Goal: Information Seeking & Learning: Check status

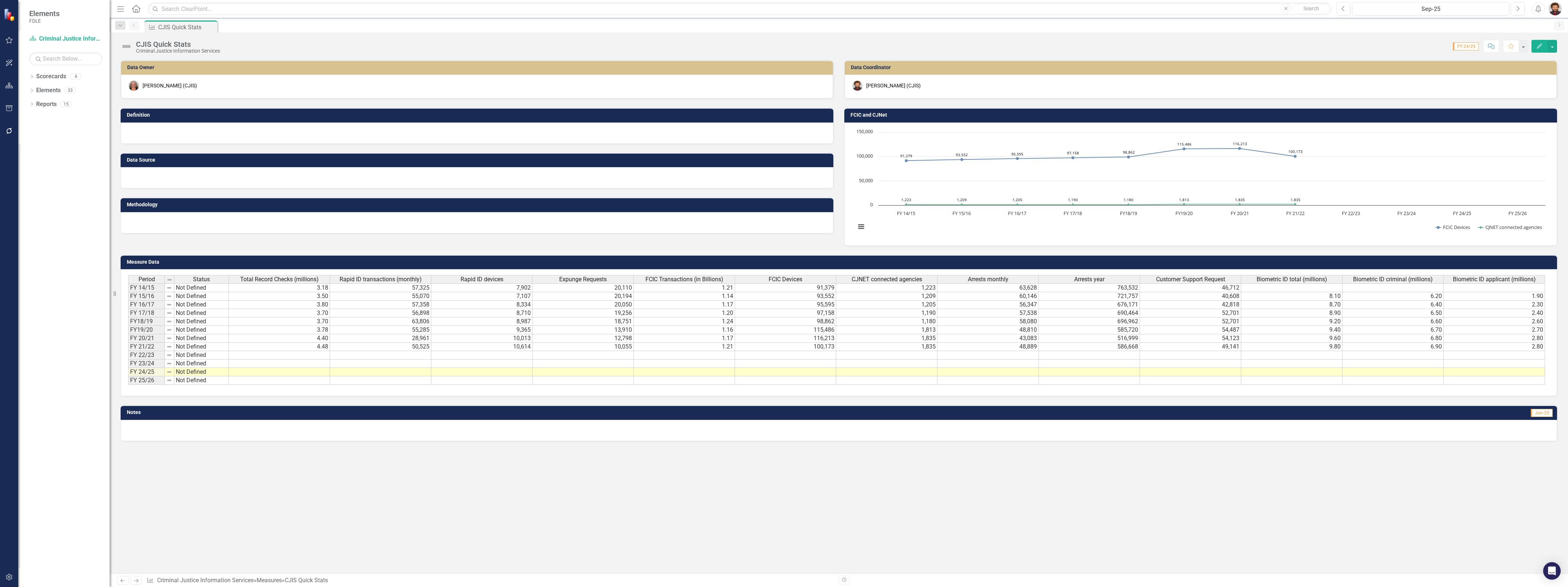
click at [278, 354] on td at bounding box center [279, 355] width 101 height 9
click at [872, 527] on div "Data Owner April Haupt (CJIS) Definition Data Source Methodology Data Coordinat…" at bounding box center [839, 316] width 1458 height 513
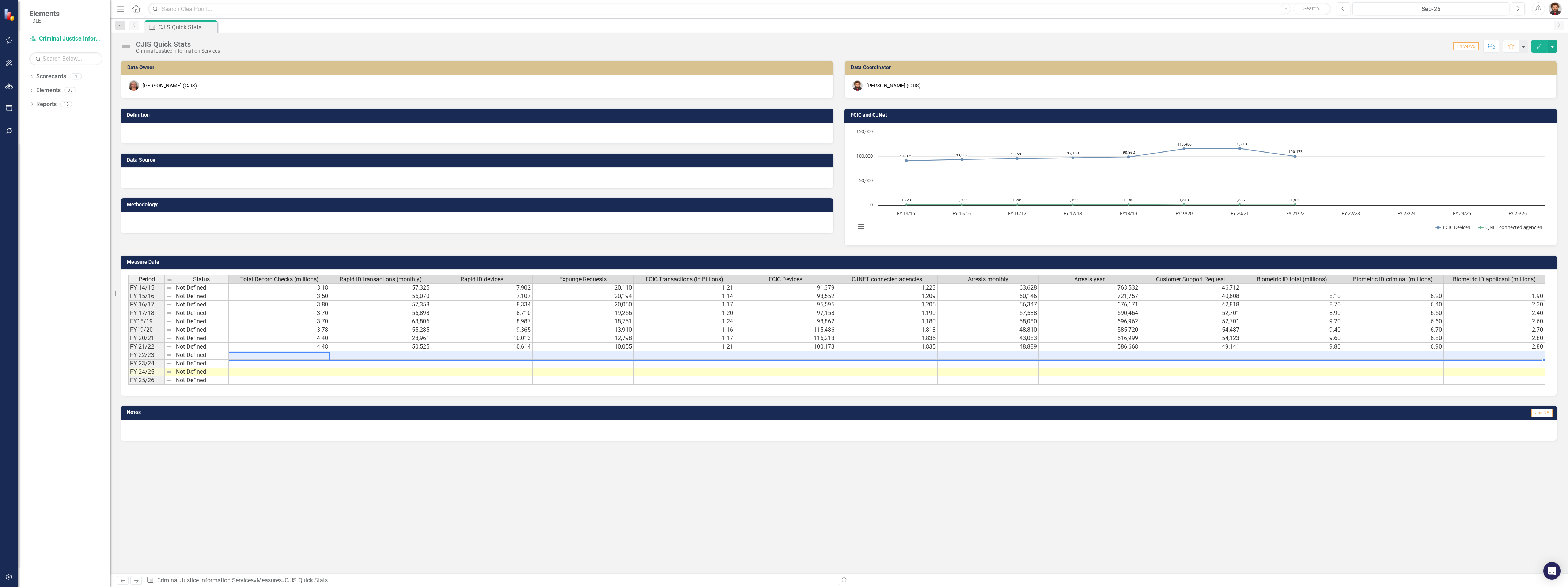
drag, startPoint x: 275, startPoint y: 353, endPoint x: 1530, endPoint y: 356, distance: 1255.0
click at [1530, 356] on tr "FY 22/23 Not Defined" at bounding box center [836, 355] width 1416 height 9
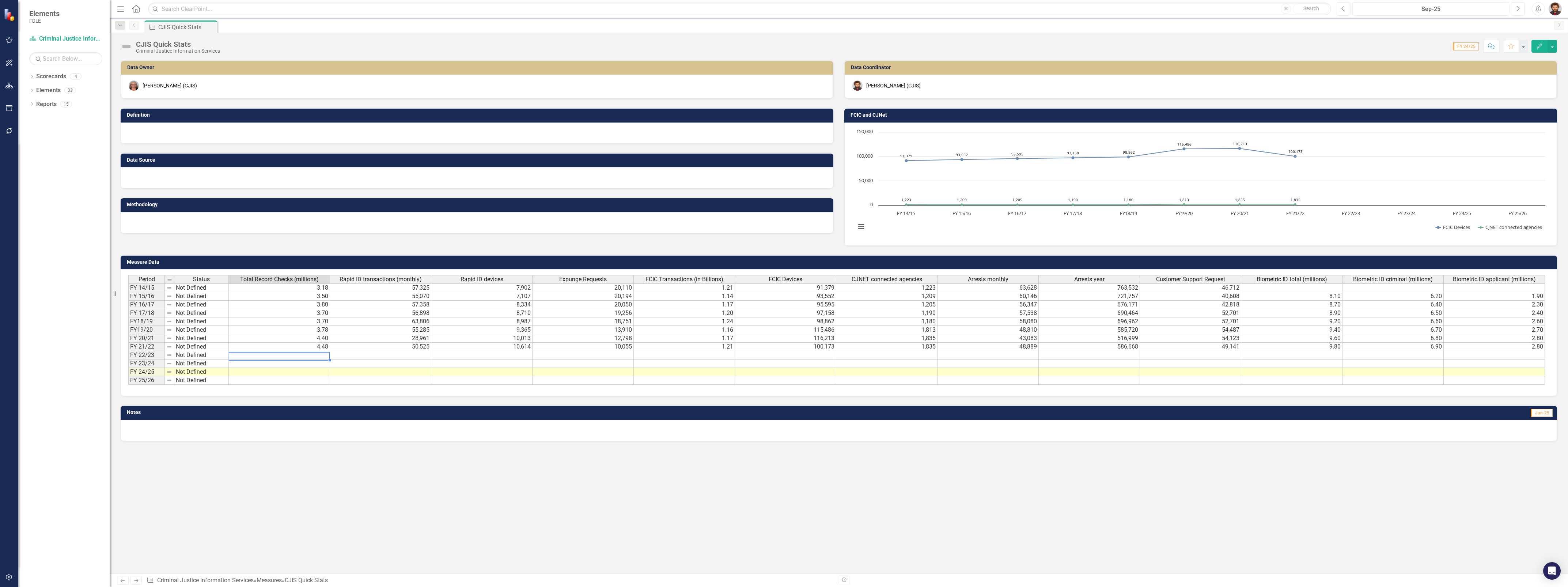
scroll to position [0, 0]
click at [287, 356] on td at bounding box center [279, 355] width 101 height 9
click at [343, 354] on td at bounding box center [380, 355] width 101 height 9
click at [315, 356] on td at bounding box center [279, 355] width 101 height 9
click at [233, 129] on div at bounding box center [477, 133] width 713 height 21
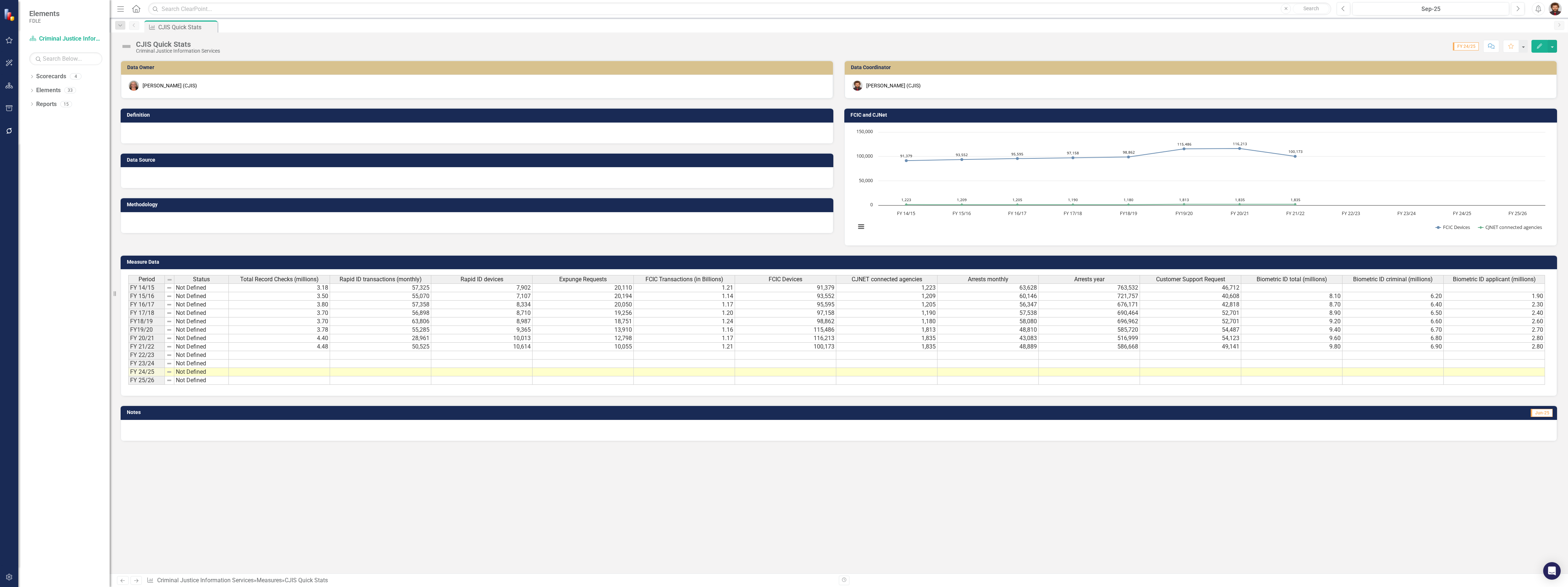
click at [239, 246] on div "Measure Data Last Calculated Period Status Total Record Checks (millions) Rapid…" at bounding box center [839, 321] width 1447 height 150
drag, startPoint x: 1333, startPoint y: 320, endPoint x: 1569, endPoint y: 317, distance: 236.0
click at [1567, 317] on html "Elements FDLE Scorecard Criminal Justice Information Services Search Dropdown S…" at bounding box center [784, 294] width 1568 height 587
click at [1124, 357] on td at bounding box center [1090, 356] width 101 height 9
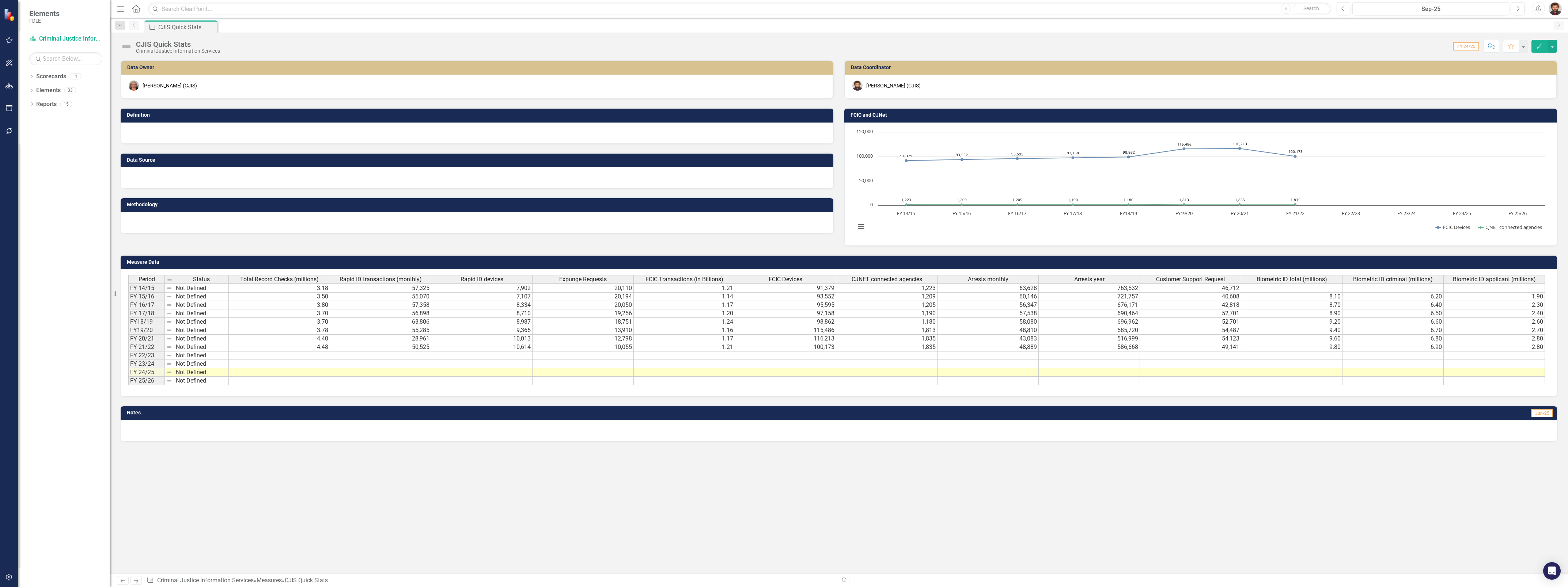
click at [341, 473] on div "Data Owner April Haupt (CJIS) Definition Data Source Methodology Data Coordinat…" at bounding box center [839, 316] width 1458 height 513
click at [310, 133] on div at bounding box center [477, 133] width 713 height 21
drag, startPoint x: 273, startPoint y: 53, endPoint x: 567, endPoint y: 200, distance: 328.7
click at [567, 200] on div "CJIS Quick Stats Criminal Justice Information Services Score: N/A FY 24/25 Comp…" at bounding box center [839, 303] width 1458 height 541
click at [807, 41] on div "Score: N/A FY 24/25 Completed Comment Favorite Edit" at bounding box center [890, 46] width 1334 height 12
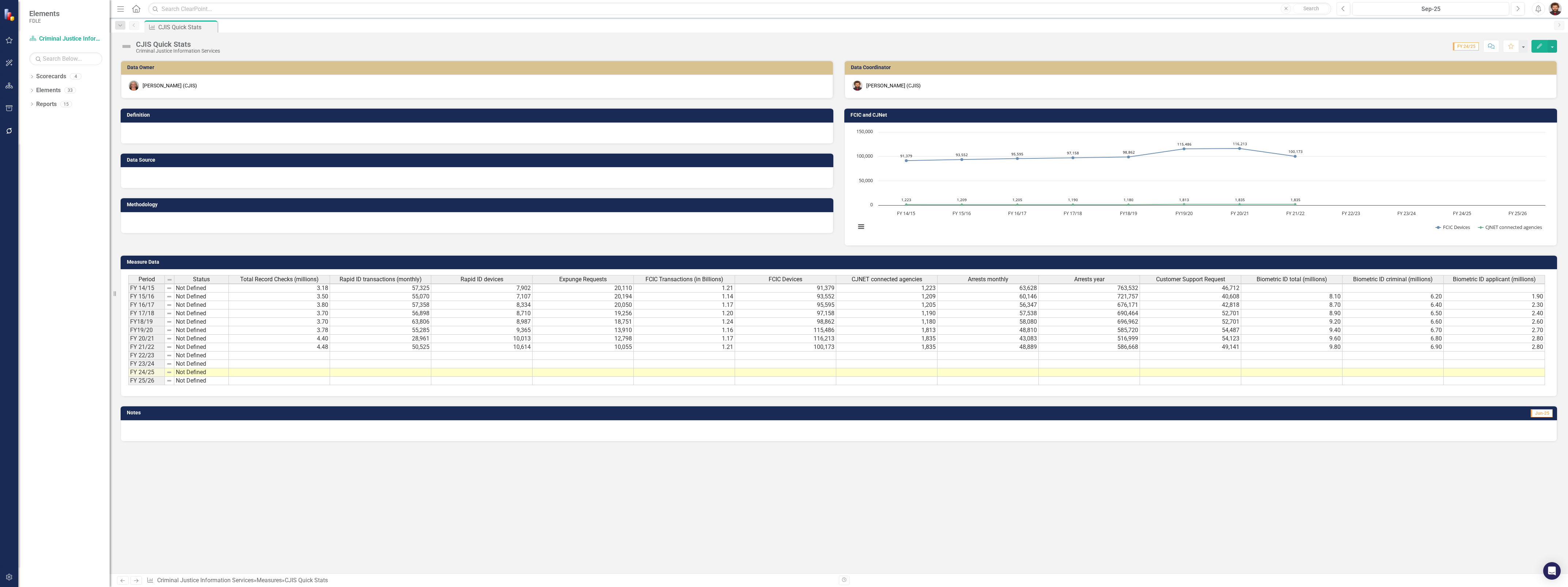
click at [727, 505] on div "Data Owner April Haupt (CJIS) Definition Data Source Methodology Data Coordinat…" at bounding box center [839, 316] width 1458 height 513
click at [30, 77] on icon "Dropdown" at bounding box center [32, 77] width 5 height 4
click at [82, 128] on link "Criminal Justice Information Services" at bounding box center [75, 132] width 69 height 9
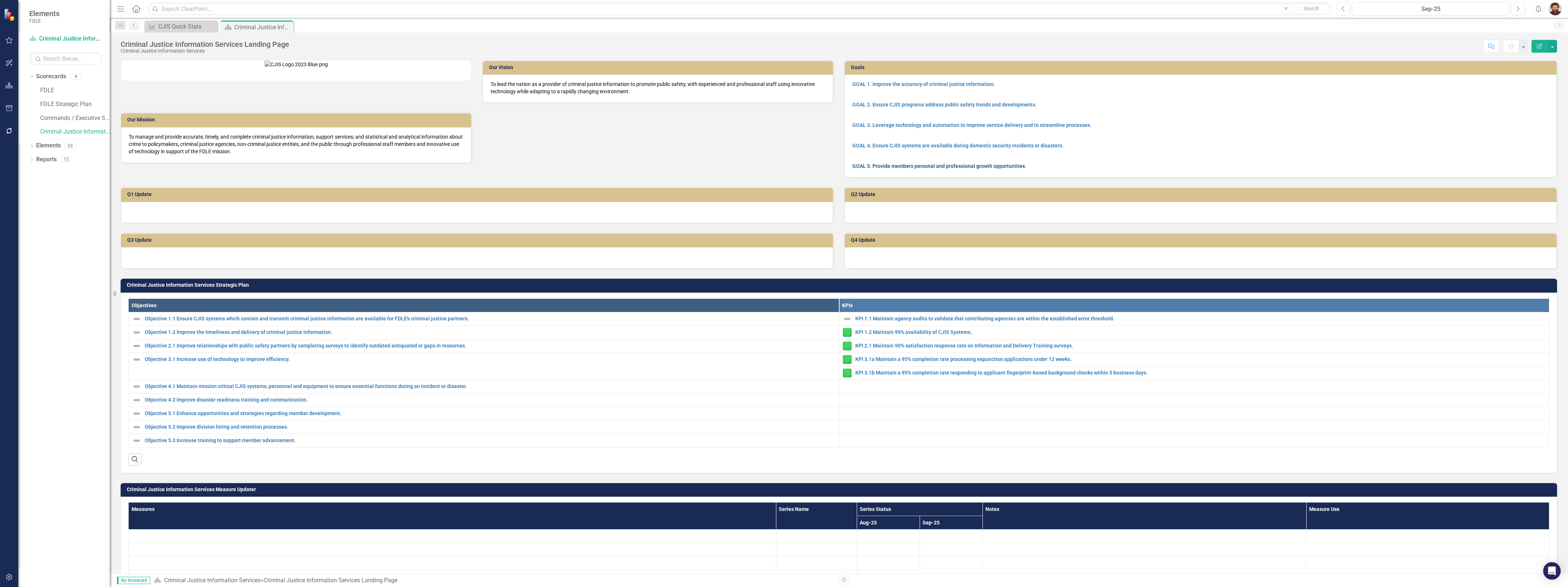
click at [892, 169] on link "GOAL 5. Provide members personal and professional growth opportunities." at bounding box center [939, 166] width 174 height 6
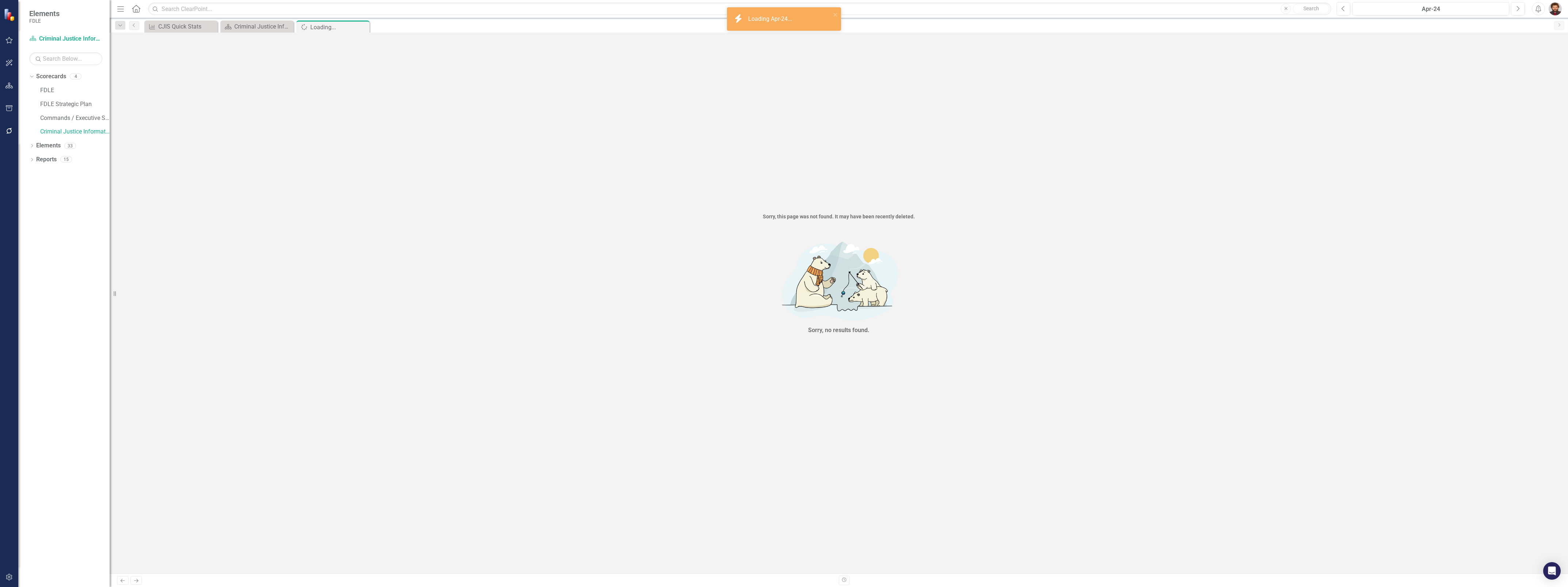
click at [696, 192] on div "Sorry, this page was not found. It may have been recently deleted. Sorry, no re…" at bounding box center [839, 303] width 1458 height 541
click at [365, 30] on div "Close" at bounding box center [363, 27] width 9 height 9
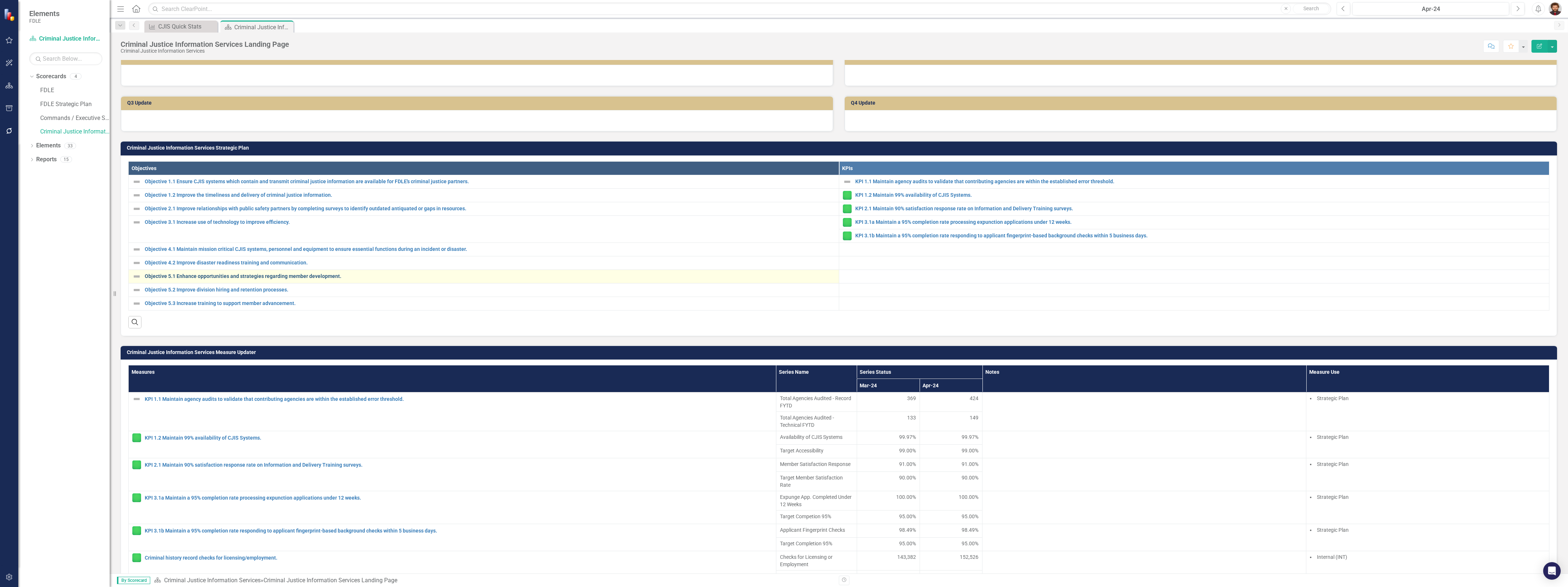
scroll to position [91, 0]
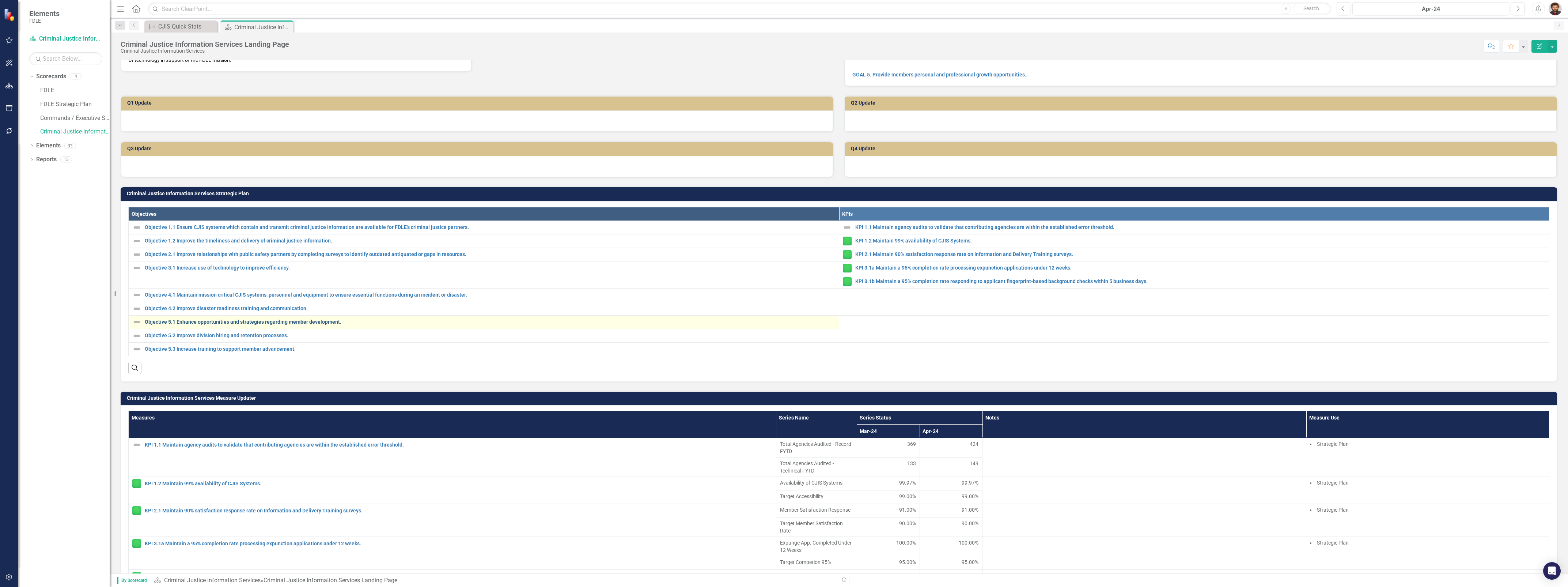
click at [237, 325] on link "Objective 5.1 Enhance opportunities and strategies regarding member development." at bounding box center [490, 322] width 690 height 5
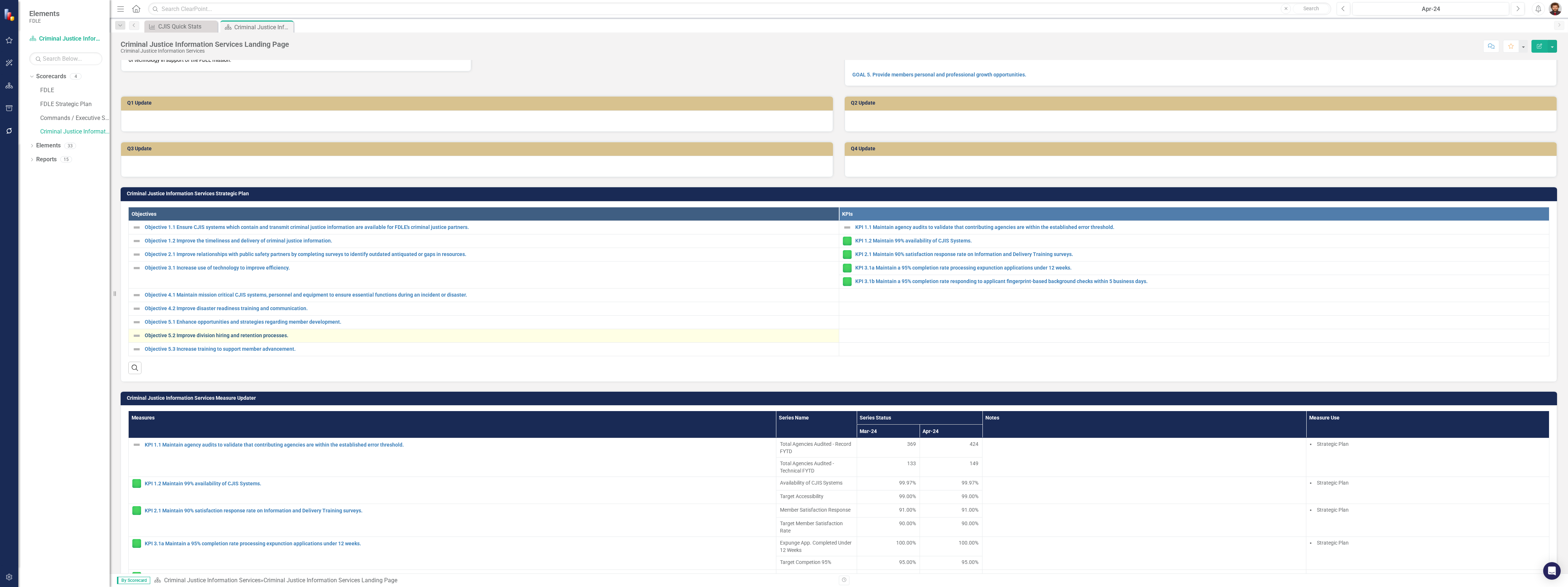
click at [231, 338] on link "Objective 5.2 Improve division hiring and retention processes." at bounding box center [490, 335] width 690 height 5
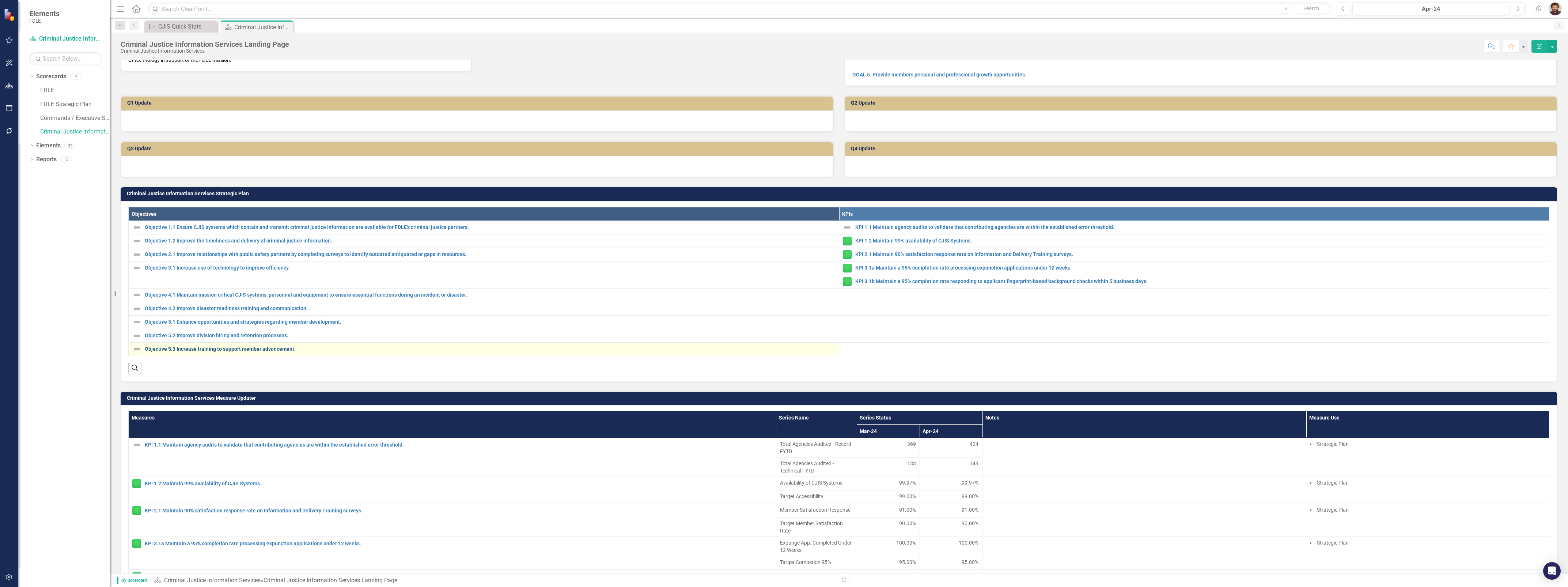
click at [230, 352] on link "Objective 5.3 Increase training to support member advancement." at bounding box center [490, 349] width 690 height 5
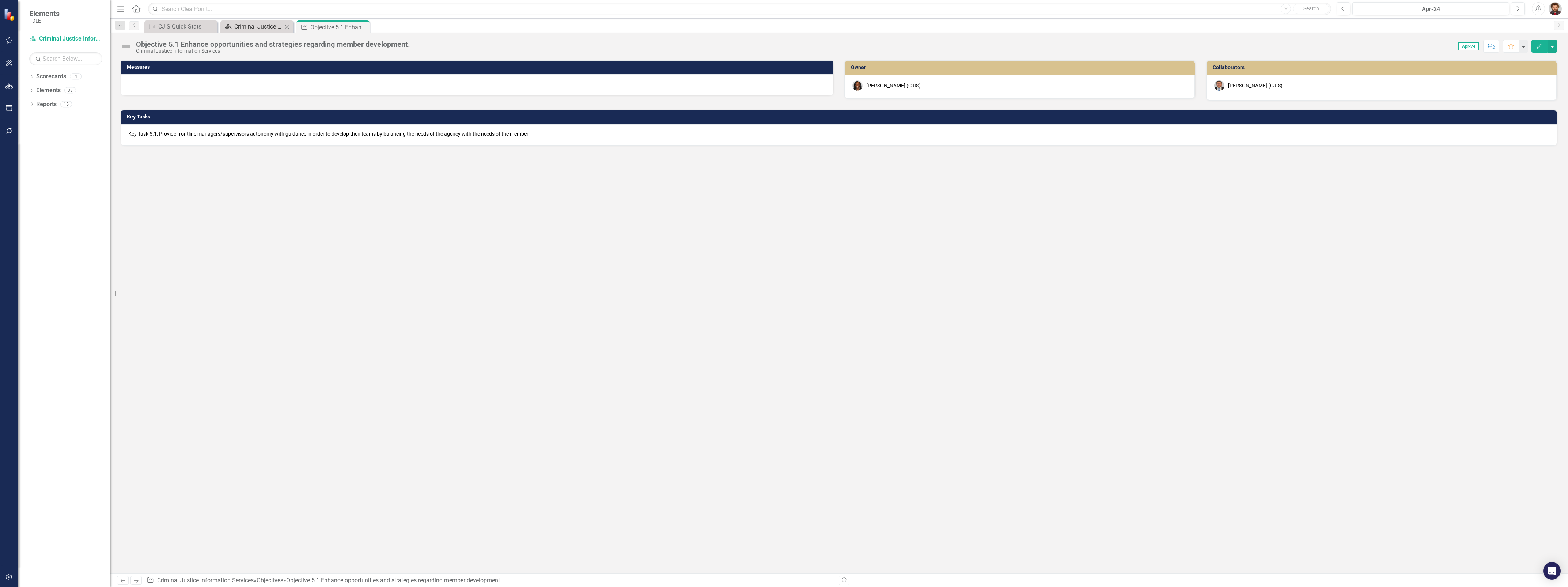
click at [250, 26] on div "Criminal Justice Information Services Landing Page" at bounding box center [258, 26] width 48 height 9
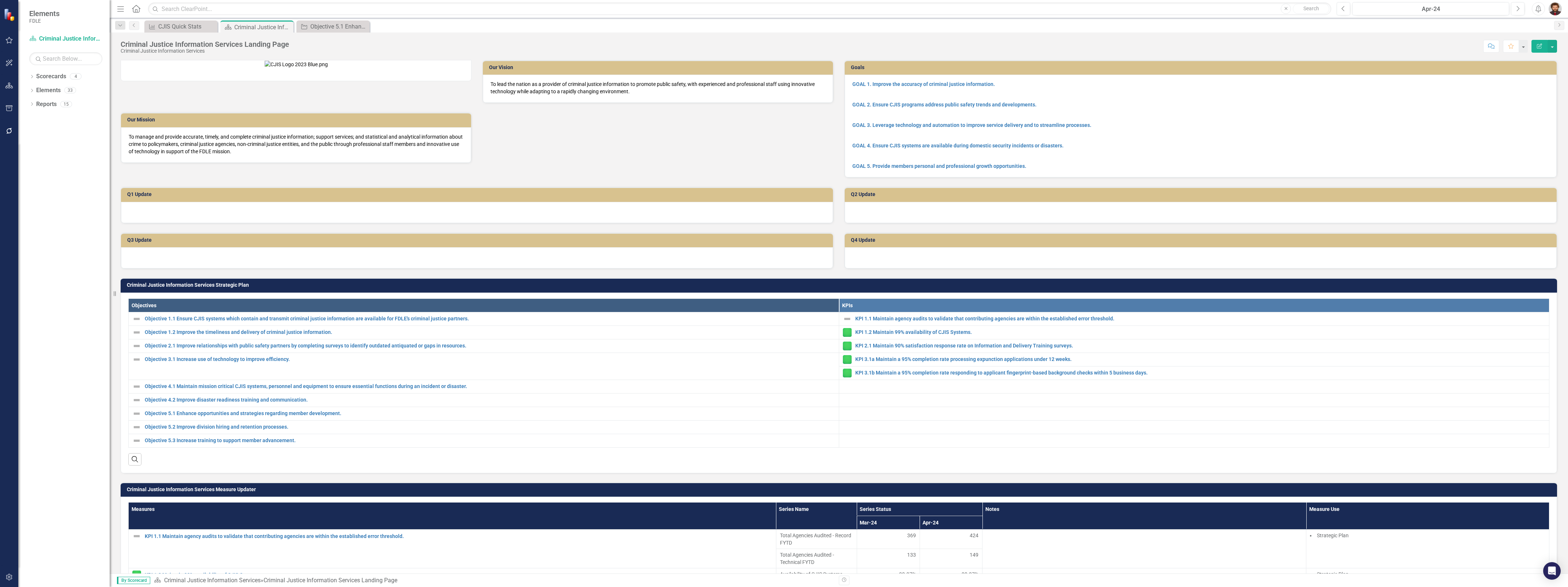
click at [962, 178] on div "Our Vision To lead the nation as a provider of criminal justice information to …" at bounding box center [839, 114] width 1447 height 127
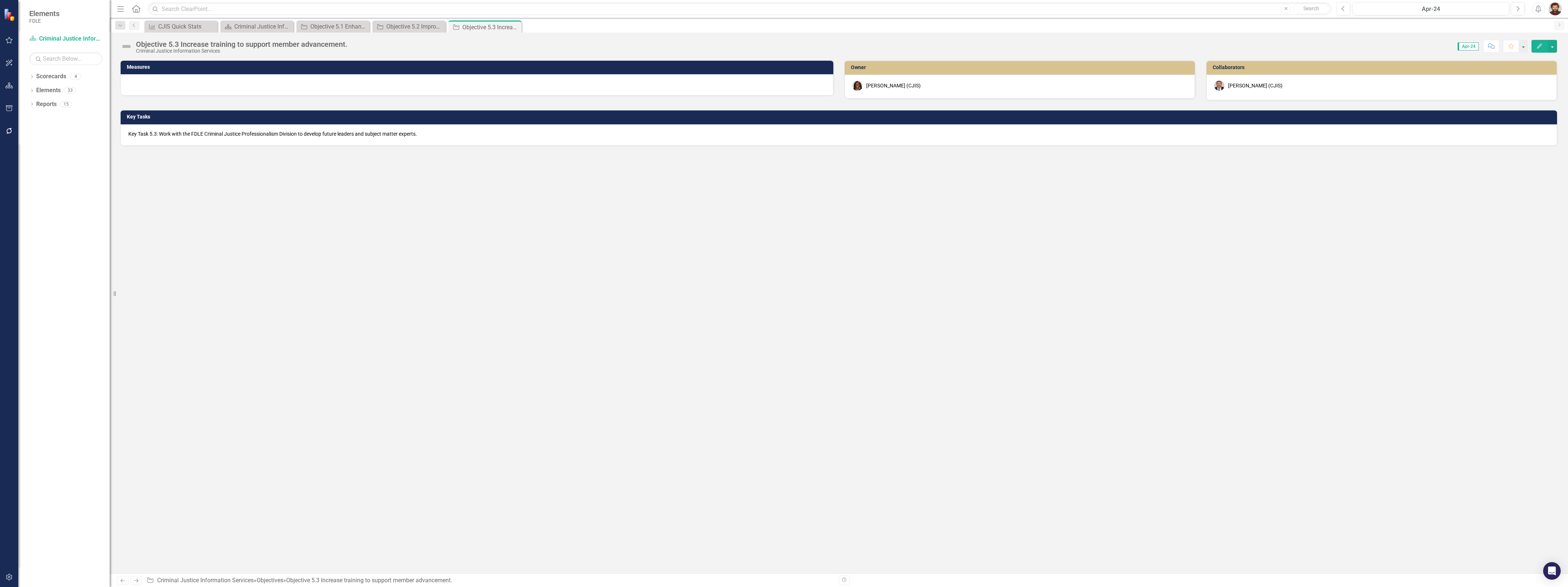
click at [258, 270] on div "Measures Owner [PERSON_NAME] (CJIS) Collaborators [PERSON_NAME] (CJIS) Key Task…" at bounding box center [839, 316] width 1458 height 513
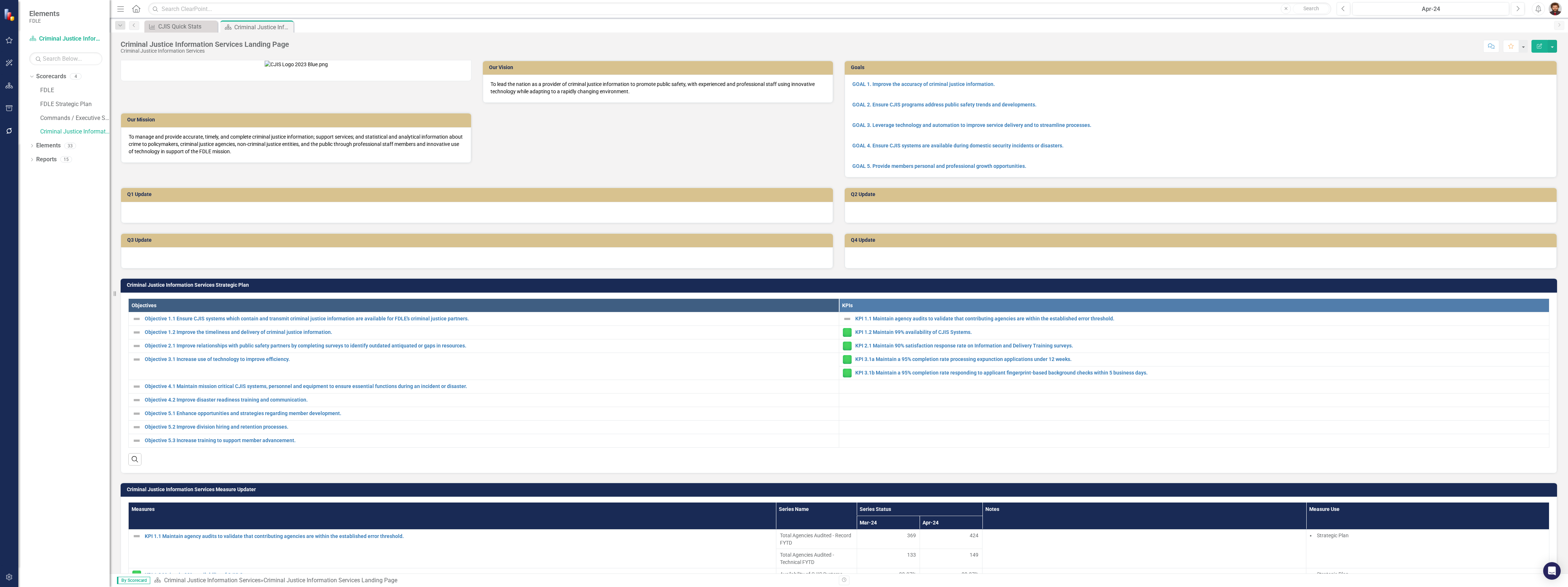
click at [780, 163] on div "Our Vision To lead the nation as a provider of criminal justice information to …" at bounding box center [477, 107] width 724 height 112
click at [975, 126] on link "GOAL 3. Leverage technology and automation to improve service delivery and to s…" at bounding box center [971, 125] width 239 height 6
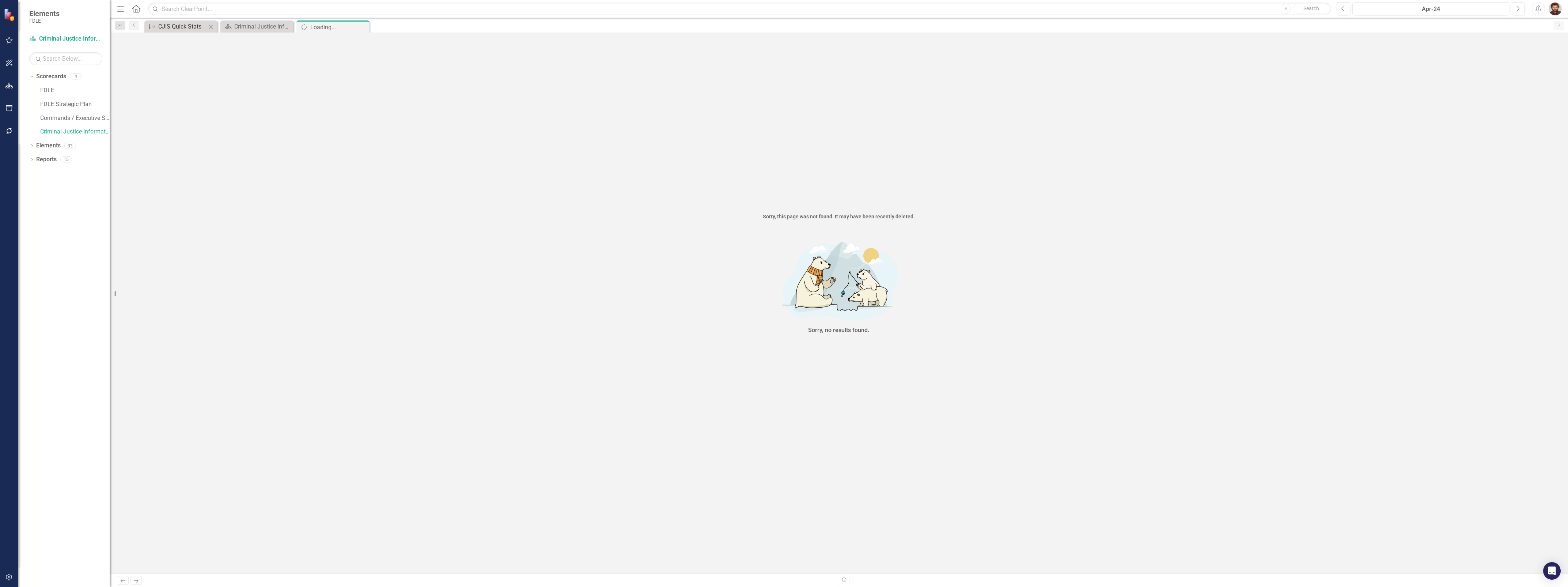
click at [181, 30] on div "CJIS Quick Stats" at bounding box center [182, 26] width 48 height 9
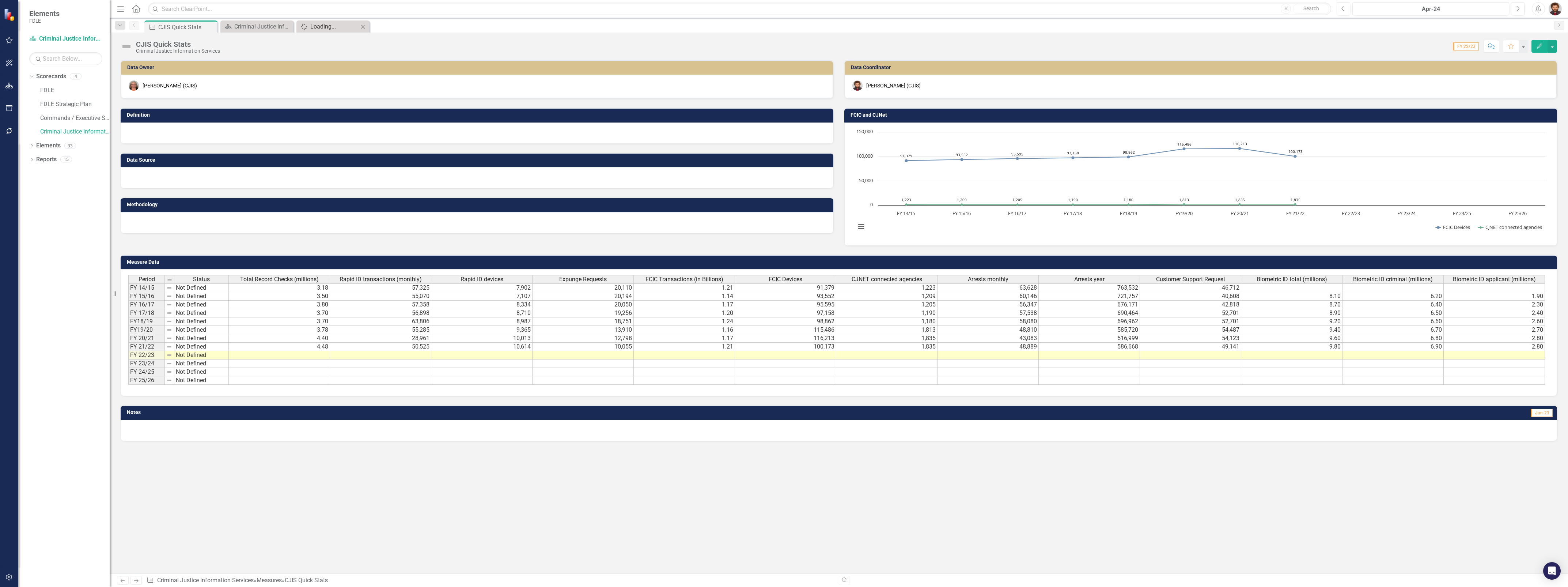
click at [324, 26] on div "Loading..." at bounding box center [334, 26] width 48 height 9
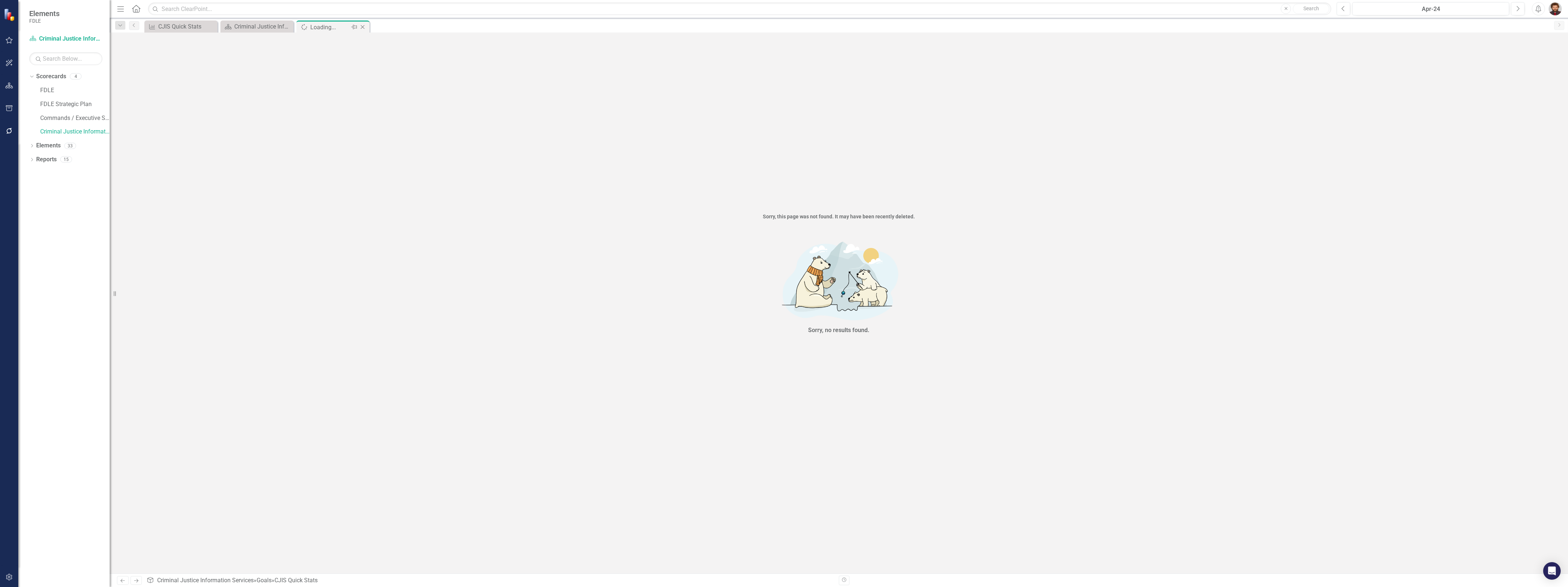
click at [287, 33] on div "Sorry, this page was not found. It may have been recently deleted. Sorry, no re…" at bounding box center [839, 303] width 1458 height 541
click at [282, 32] on div "Menu Home Search Close Search Previous Apr-24 Next Alerts User Edit Profile Dis…" at bounding box center [839, 294] width 1458 height 587
drag, startPoint x: 282, startPoint y: 32, endPoint x: 278, endPoint y: 29, distance: 5.0
click at [278, 29] on div "Criminal Justice Information Services Landing Page" at bounding box center [258, 26] width 48 height 9
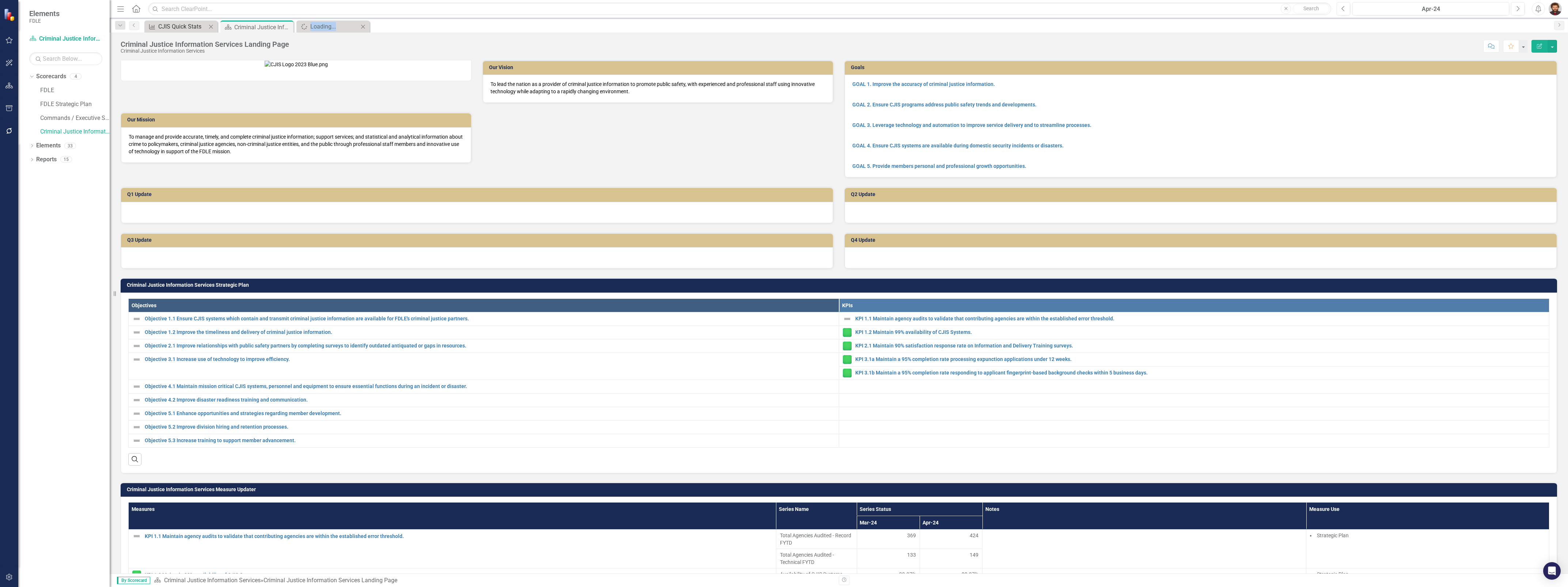
click at [189, 30] on div "CJIS Quick Stats" at bounding box center [182, 26] width 48 height 9
